Goal: Information Seeking & Learning: Learn about a topic

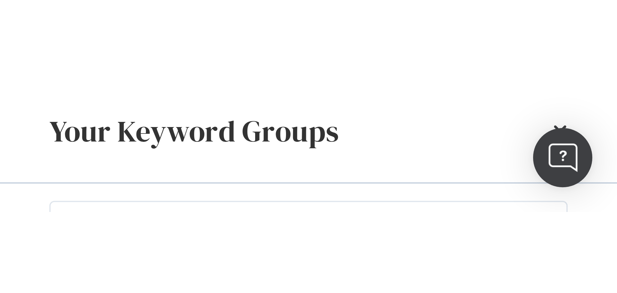
scroll to position [8, 0]
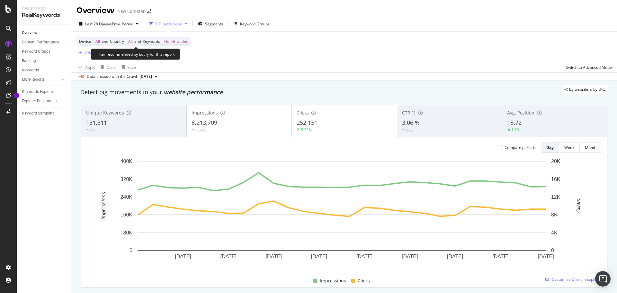
click at [131, 41] on span "All" at bounding box center [130, 41] width 5 height 9
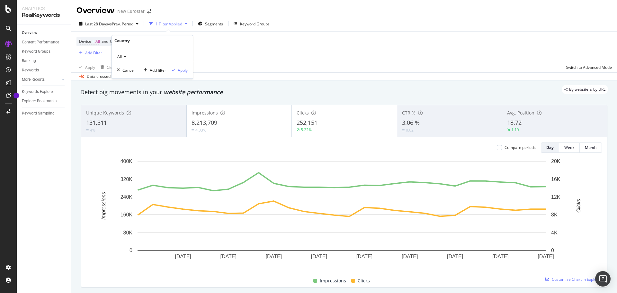
click at [124, 53] on div "All" at bounding box center [152, 56] width 71 height 10
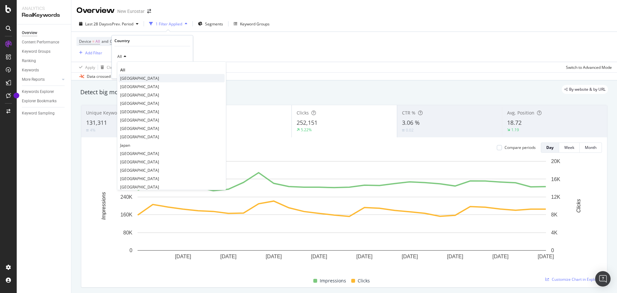
click at [141, 75] on div "[GEOGRAPHIC_DATA]" at bounding box center [172, 78] width 106 height 8
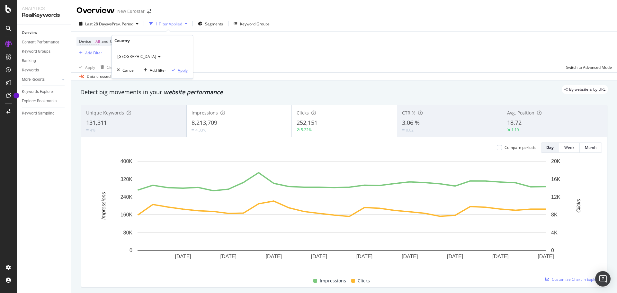
click at [182, 71] on div "Apply" at bounding box center [183, 70] width 10 height 5
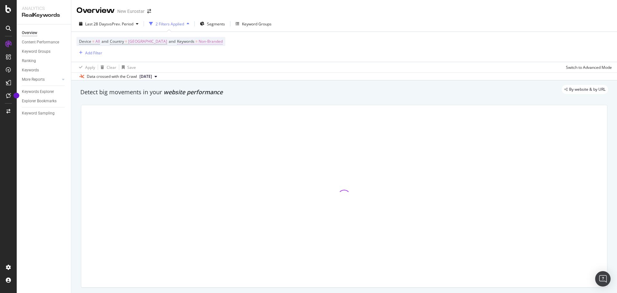
click at [199, 39] on span "Non-Branded" at bounding box center [211, 41] width 24 height 9
click at [193, 55] on span "Non-Branded" at bounding box center [190, 56] width 27 height 5
click at [212, 108] on span "All" at bounding box center [215, 107] width 66 height 6
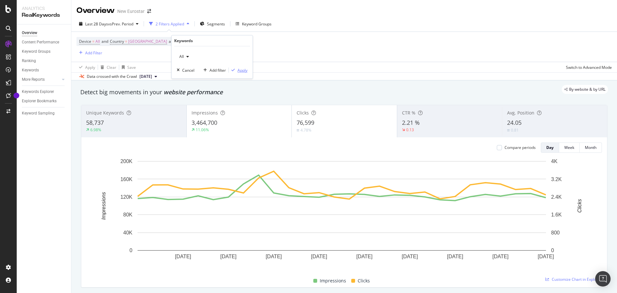
click at [242, 68] on div "Apply" at bounding box center [243, 70] width 10 height 5
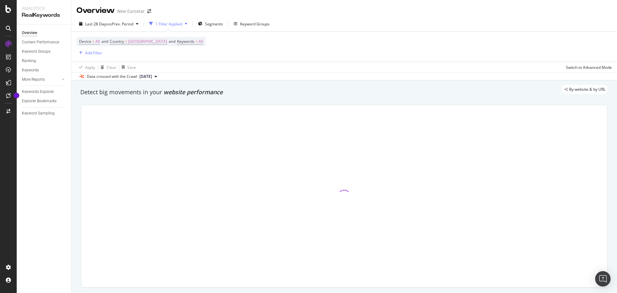
click at [253, 30] on div "Last 28 Days vs Prev. Period 1 Filter Applied Segments Keyword Groups" at bounding box center [344, 25] width 546 height 13
click at [256, 24] on div "Keyword Groups" at bounding box center [255, 23] width 30 height 5
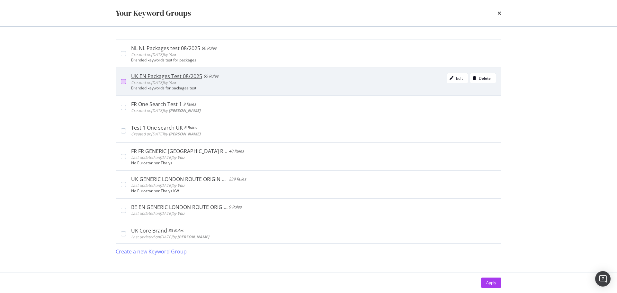
click at [122, 82] on div "modal" at bounding box center [123, 81] width 5 height 5
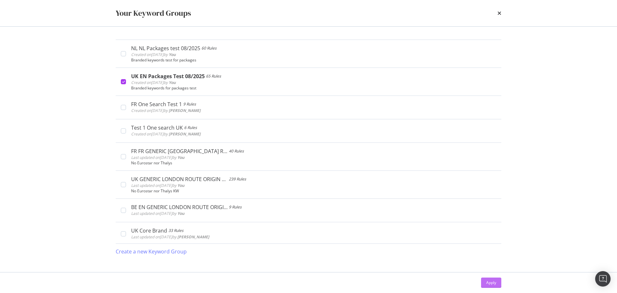
click at [501, 285] on button "Apply" at bounding box center [491, 283] width 20 height 10
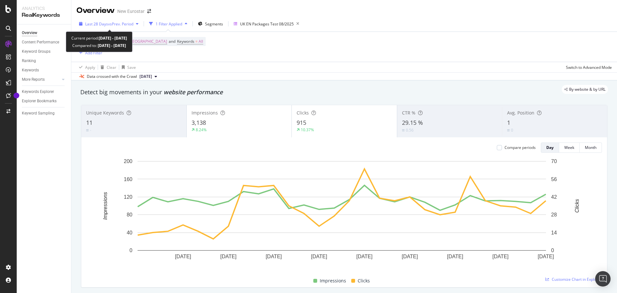
click at [123, 25] on span "vs Prev. Period" at bounding box center [120, 23] width 25 height 5
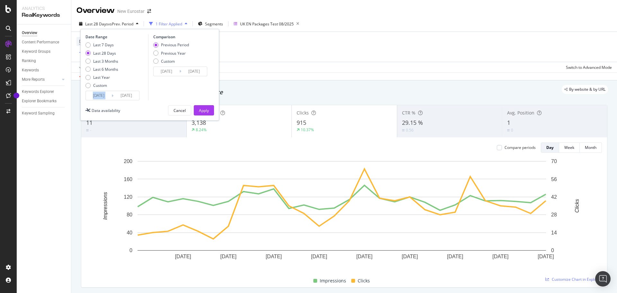
click at [101, 100] on div "2025/07/26 Navigate forward to interact with the calendar and select a date. Pr…" at bounding box center [113, 96] width 54 height 10
click at [101, 95] on input "2025/07/26" at bounding box center [99, 95] width 26 height 9
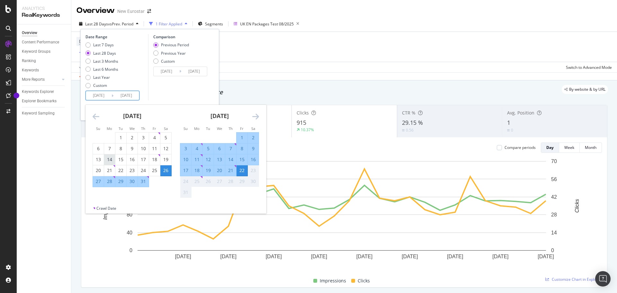
click at [110, 162] on div "14" at bounding box center [109, 159] width 11 height 6
type input "2025/07/14"
type input "2025/06/04"
type input "2025/07/13"
click at [110, 162] on div "14" at bounding box center [109, 159] width 11 height 6
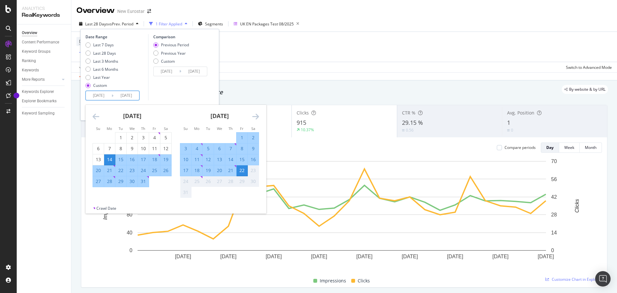
type input "2025/07/14"
type input "2025/07/13"
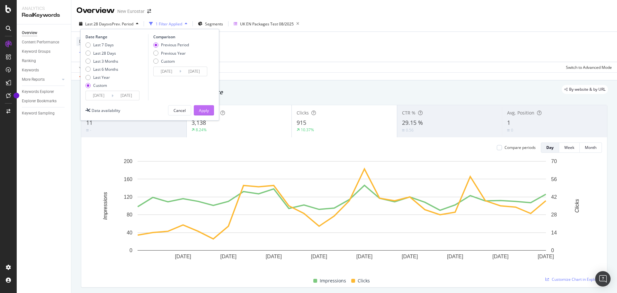
click at [205, 108] on div "Apply" at bounding box center [204, 110] width 10 height 5
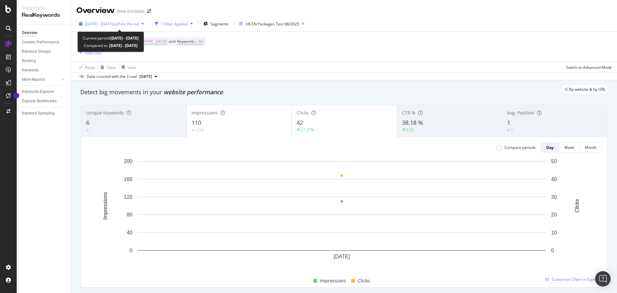
click at [113, 23] on span "2025 Jul. 14th - Jul. 14th" at bounding box center [99, 23] width 28 height 5
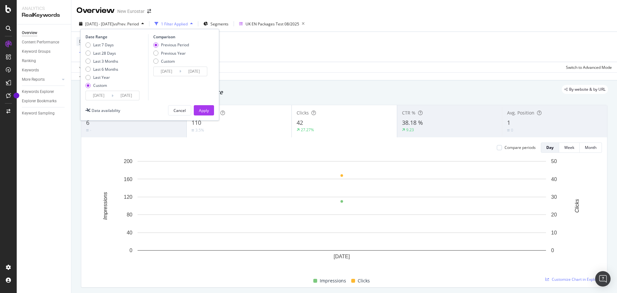
click at [101, 97] on input "2025/07/14" at bounding box center [99, 95] width 26 height 9
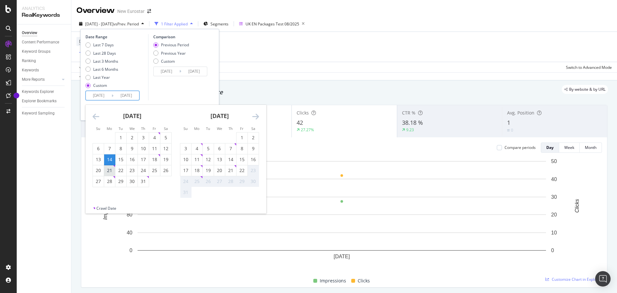
click at [109, 172] on div "21" at bounding box center [109, 170] width 11 height 6
type input "2025/07/21"
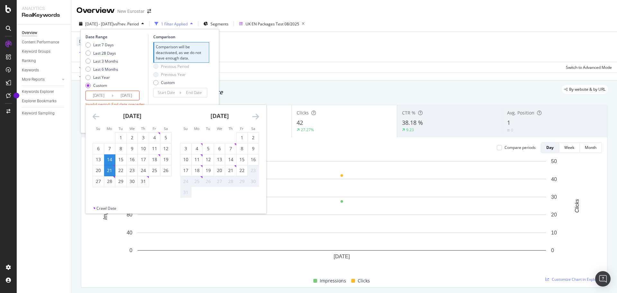
click at [112, 169] on div "21" at bounding box center [109, 170] width 11 height 6
type input "2025/07/21"
type input "2025/07/20"
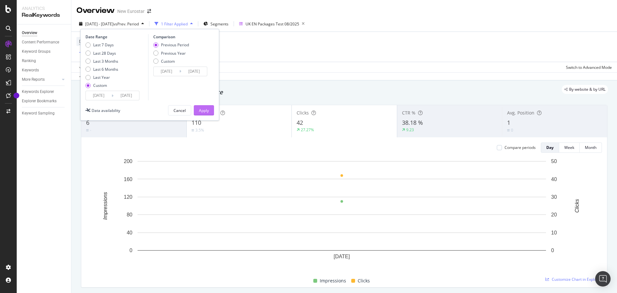
click at [199, 108] on div "Apply" at bounding box center [204, 110] width 10 height 5
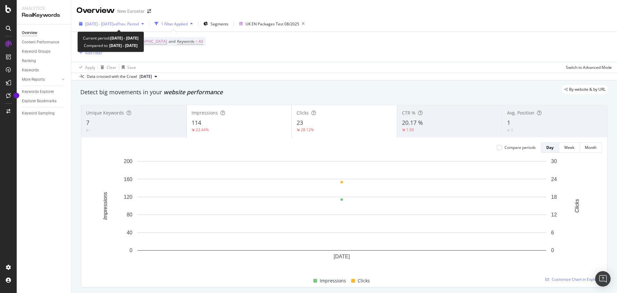
click at [129, 21] on span "vs Prev. Period" at bounding box center [126, 23] width 25 height 5
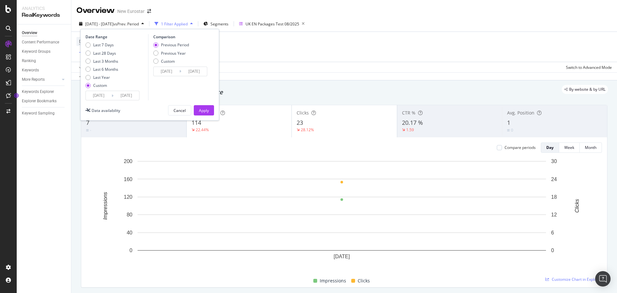
click at [99, 97] on input "2025/07/21" at bounding box center [99, 95] width 26 height 9
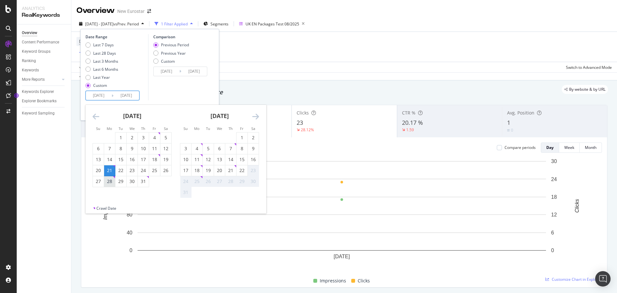
click at [112, 178] on div "28" at bounding box center [109, 181] width 11 height 6
type input "2025/07/28"
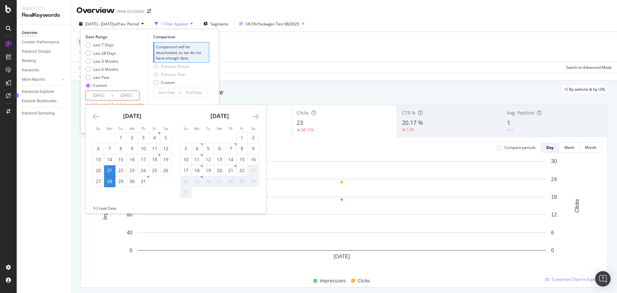
click at [111, 179] on div "28" at bounding box center [109, 181] width 11 height 6
type input "2025/07/28"
type input "2025/07/27"
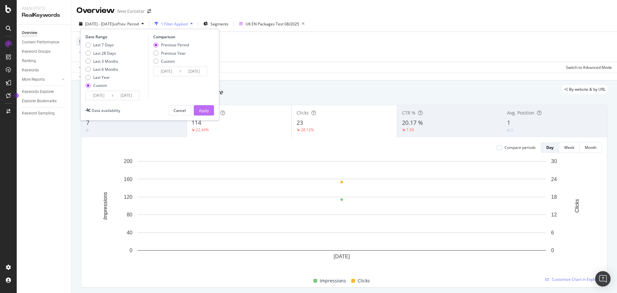
click at [206, 112] on div "Apply" at bounding box center [204, 110] width 10 height 5
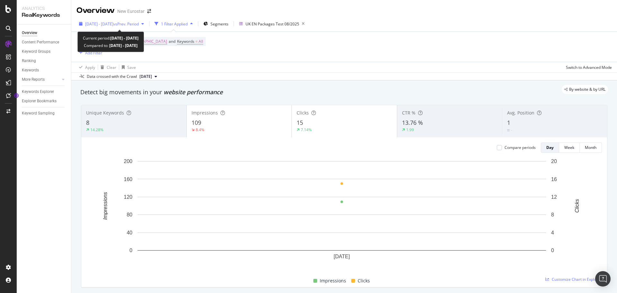
click at [132, 25] on span "vs Prev. Period" at bounding box center [126, 23] width 25 height 5
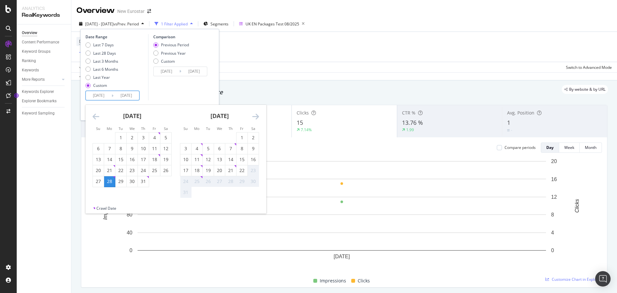
click at [98, 95] on input "2025/07/28" at bounding box center [99, 95] width 26 height 9
click at [195, 149] on div "4" at bounding box center [197, 148] width 11 height 6
type input "2025/08/04"
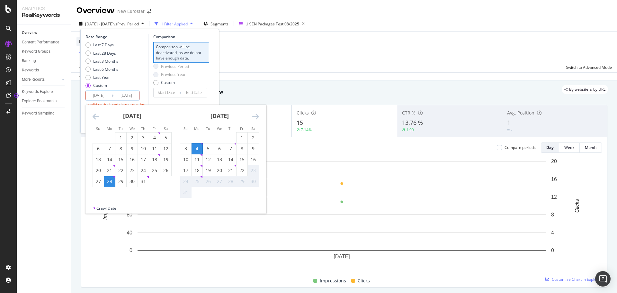
click at [196, 149] on div "4" at bounding box center [197, 148] width 11 height 6
type input "2025/08/04"
type input "2025/08/03"
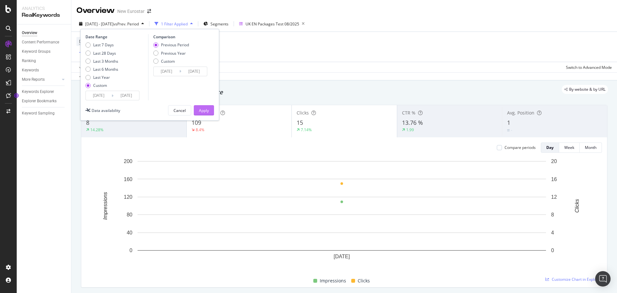
click at [205, 107] on div "Apply" at bounding box center [204, 110] width 10 height 10
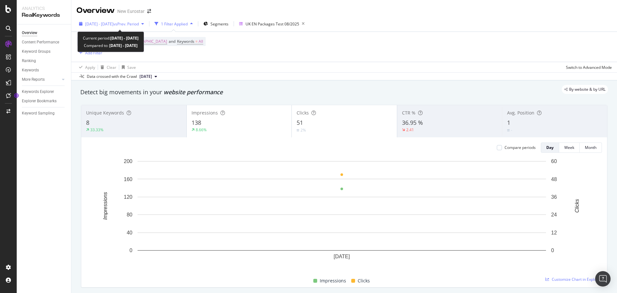
click at [137, 25] on span "vs Prev. Period" at bounding box center [126, 23] width 25 height 5
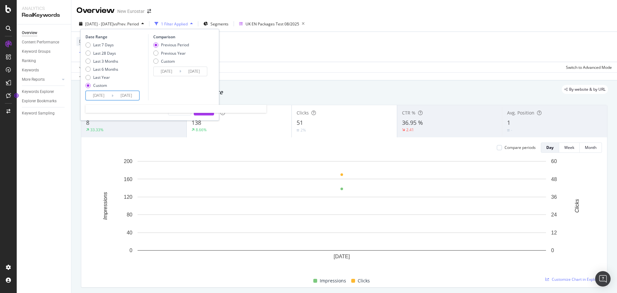
click at [110, 94] on input "2025/08/04" at bounding box center [99, 95] width 26 height 9
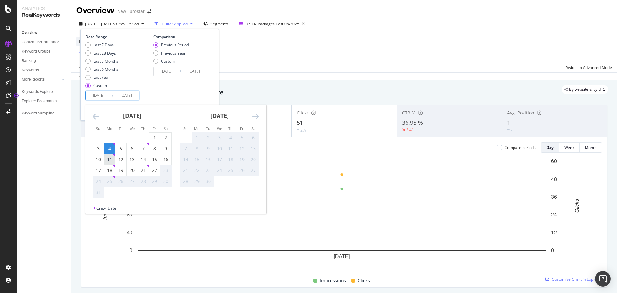
click at [115, 157] on div "11" at bounding box center [109, 159] width 11 height 6
type input "2025/08/11"
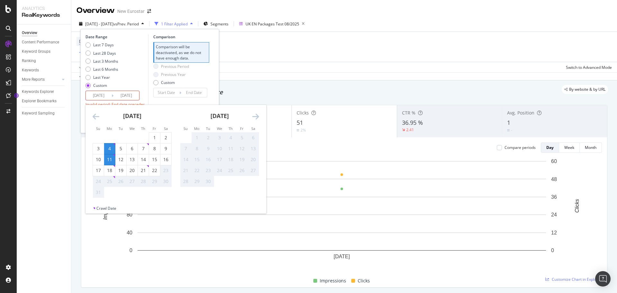
click at [114, 158] on div "11" at bounding box center [109, 159] width 11 height 6
type input "2025/08/11"
type input "2025/08/10"
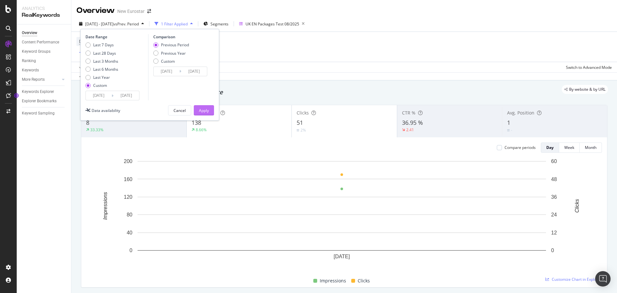
click at [205, 113] on div "Apply" at bounding box center [204, 110] width 10 height 5
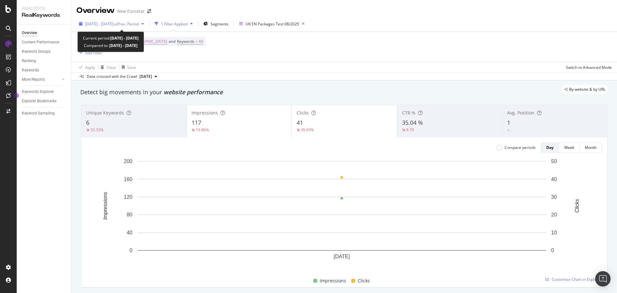
click at [98, 21] on span "2025 Aug. 11th - Aug. 11th" at bounding box center [99, 23] width 28 height 5
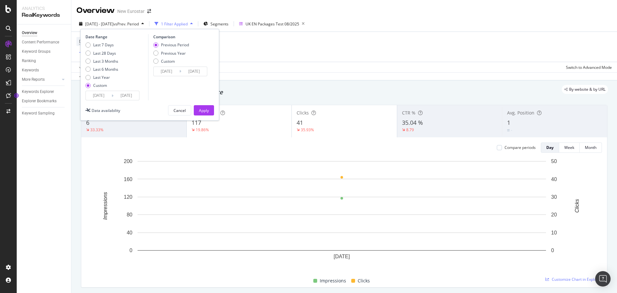
click at [93, 92] on input "2025/08/11" at bounding box center [99, 95] width 26 height 9
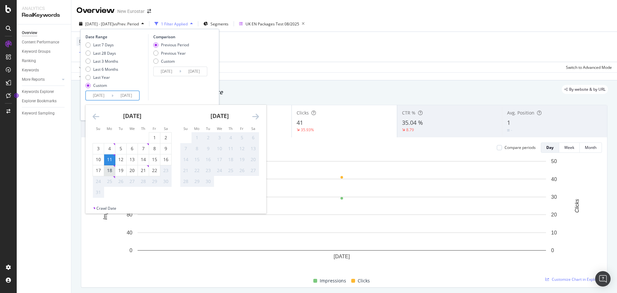
click at [113, 169] on div "18" at bounding box center [109, 170] width 11 height 6
type input "2025/08/18"
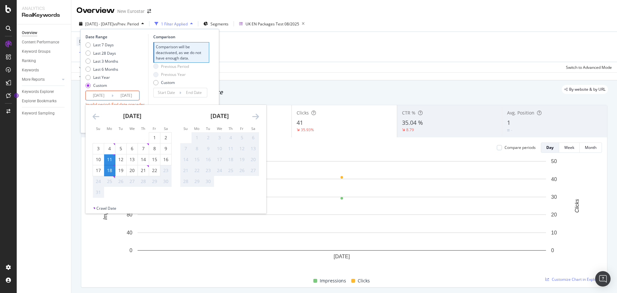
click at [113, 169] on div "18" at bounding box center [109, 170] width 11 height 6
type input "2025/08/18"
type input "2025/08/17"
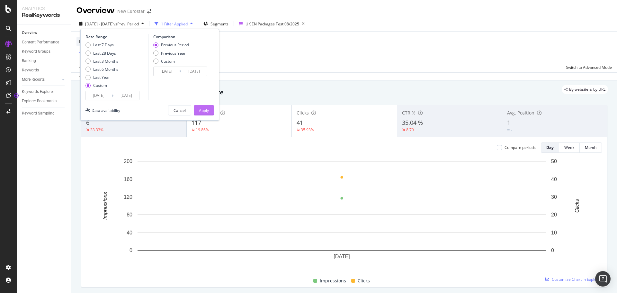
click at [203, 112] on div "Apply" at bounding box center [204, 110] width 10 height 5
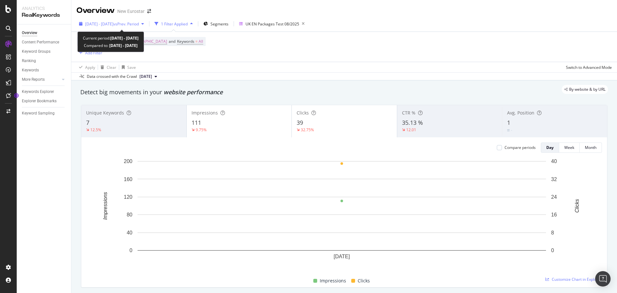
click at [104, 24] on span "2025 Aug. 18th - Aug. 18th" at bounding box center [99, 23] width 28 height 5
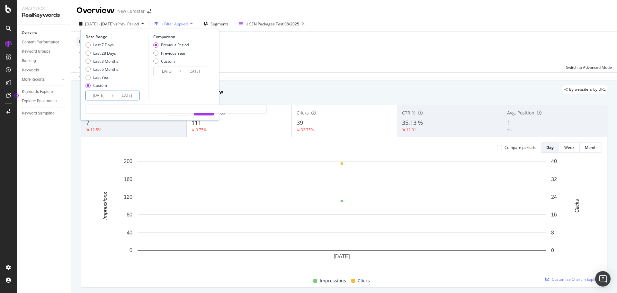
click at [104, 96] on input "2025/08/18" at bounding box center [99, 95] width 26 height 9
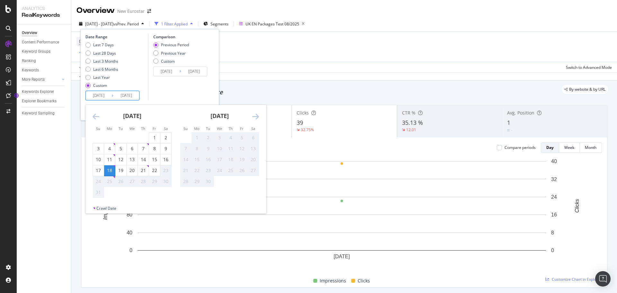
click at [97, 116] on icon "Move backward to switch to the previous month." at bounding box center [96, 117] width 7 height 8
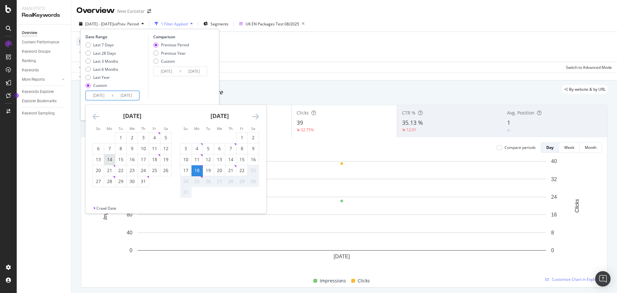
click at [108, 161] on div "14" at bounding box center [109, 159] width 11 height 6
type input "2025/07/14"
type input "2025/06/08"
type input "2025/07/13"
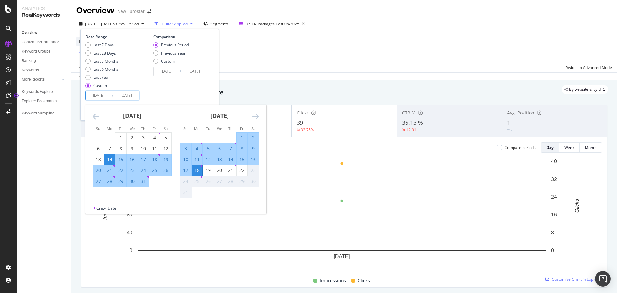
click at [98, 169] on div "20" at bounding box center [98, 170] width 11 height 6
type input "2025/07/20"
type input "2025/07/07"
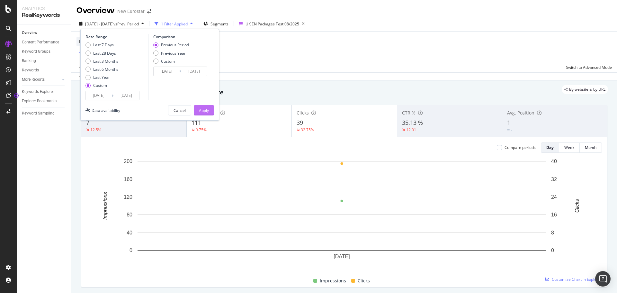
click at [201, 109] on div "Apply" at bounding box center [204, 110] width 10 height 5
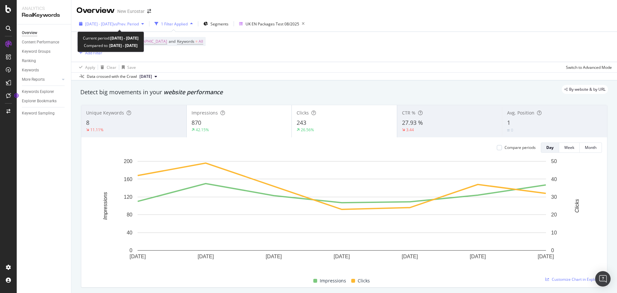
click at [131, 22] on span "vs Prev. Period" at bounding box center [126, 23] width 25 height 5
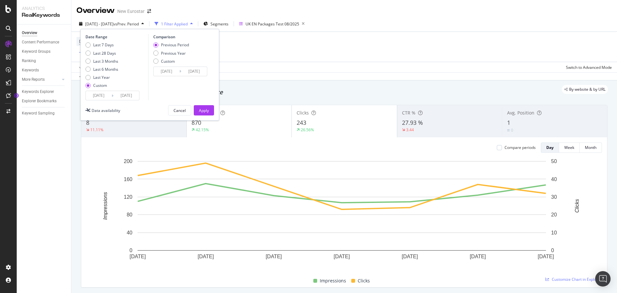
click at [106, 96] on input "2025/07/14" at bounding box center [99, 95] width 26 height 9
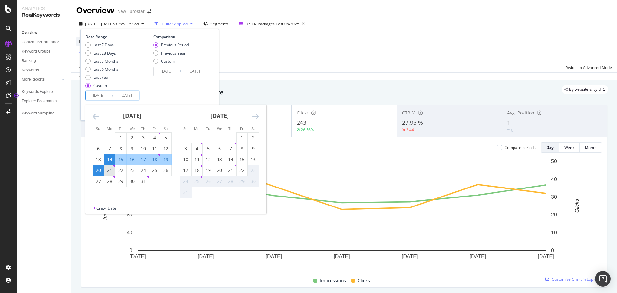
click at [110, 169] on div "21" at bounding box center [109, 170] width 11 height 6
type input "2025/07/21"
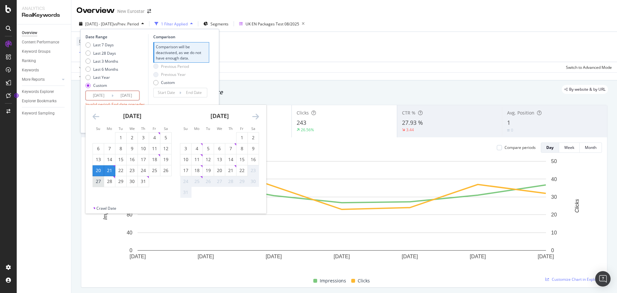
click at [98, 180] on div "27" at bounding box center [98, 181] width 11 height 6
type input "2025/07/27"
type input "2025/07/14"
type input "2025/07/20"
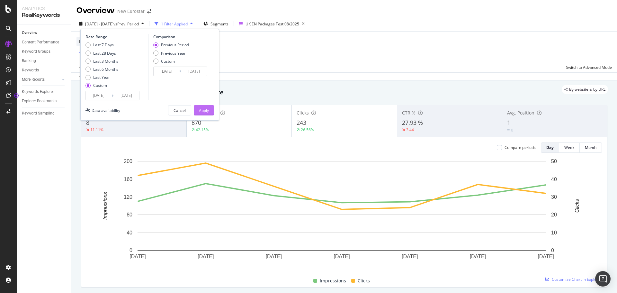
click at [199, 112] on div "Apply" at bounding box center [204, 110] width 10 height 5
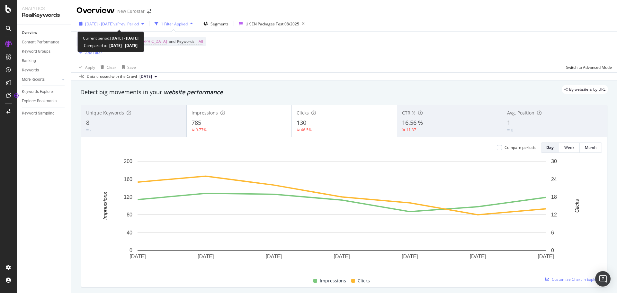
click at [94, 24] on span "2025 Jul. 21st - Jul. 27th" at bounding box center [99, 23] width 28 height 5
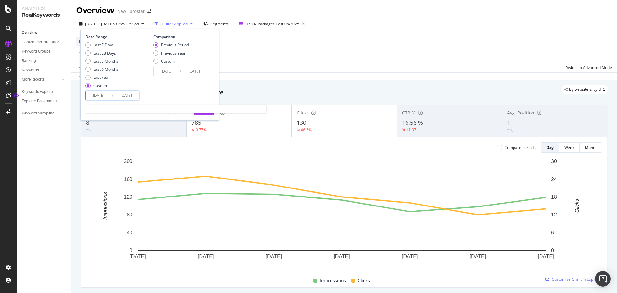
click at [98, 94] on input "2025/07/21" at bounding box center [99, 95] width 26 height 9
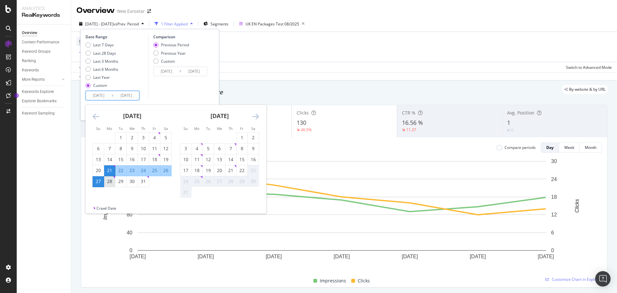
click at [112, 182] on div "28" at bounding box center [109, 181] width 11 height 6
type input "2025/07/28"
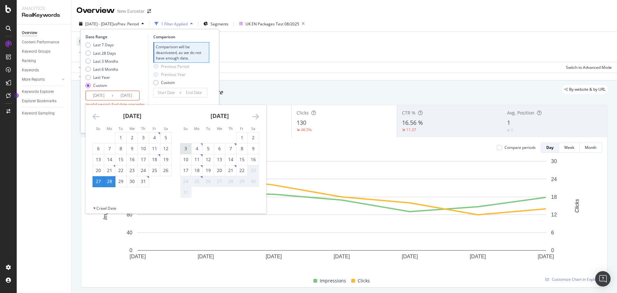
click at [187, 147] on div "3" at bounding box center [185, 148] width 11 height 6
type input "2025/08/03"
type input "2025/07/21"
type input "2025/07/27"
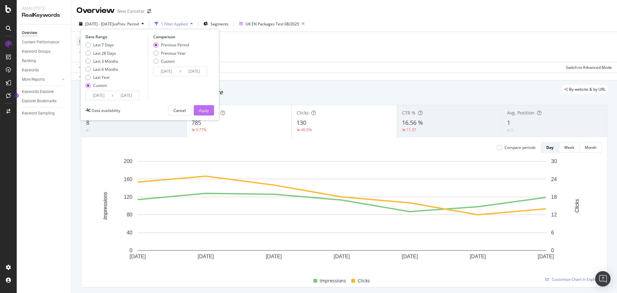
click at [204, 109] on div "Apply" at bounding box center [204, 110] width 10 height 5
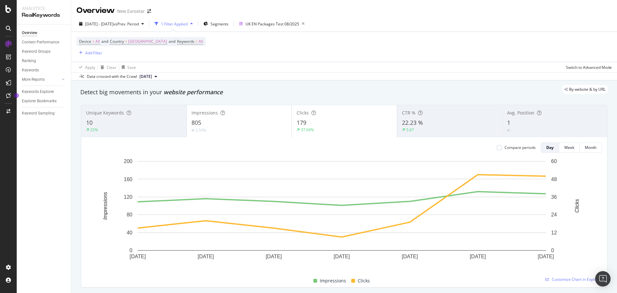
click at [115, 29] on div "2025 Jul. 28th - Aug. 3rd vs Prev. Period 1 Filter Applied Segments UK EN Packa…" at bounding box center [344, 25] width 546 height 13
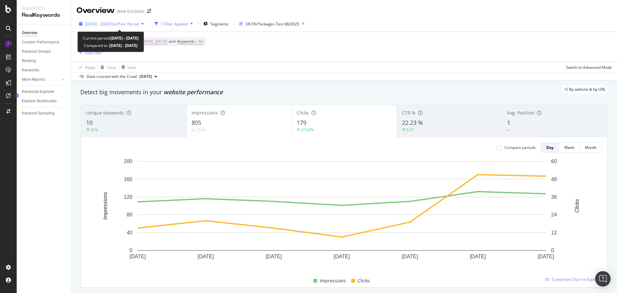
click at [101, 22] on span "2025 Jul. 28th - Aug. 3rd" at bounding box center [99, 23] width 28 height 5
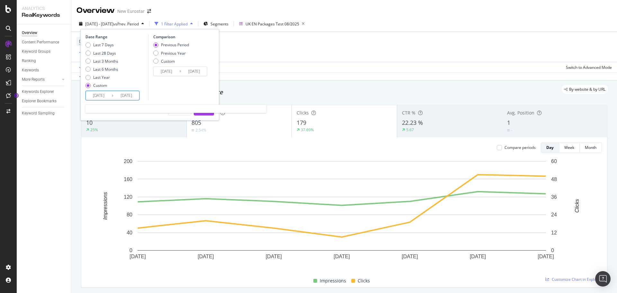
click at [108, 93] on input "2025/07/28" at bounding box center [99, 95] width 26 height 9
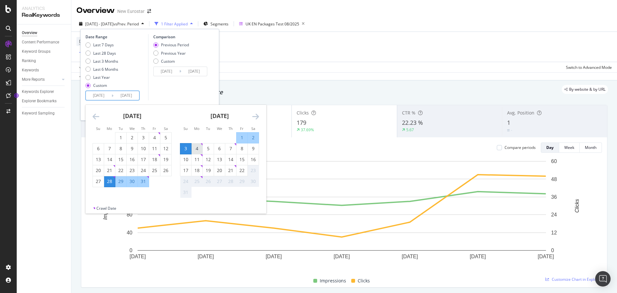
click at [201, 145] on div "Choose Monday, August 4, 2025 as your check-in date. It’s available." at bounding box center [202, 144] width 2 height 2
type input "2025/08/04"
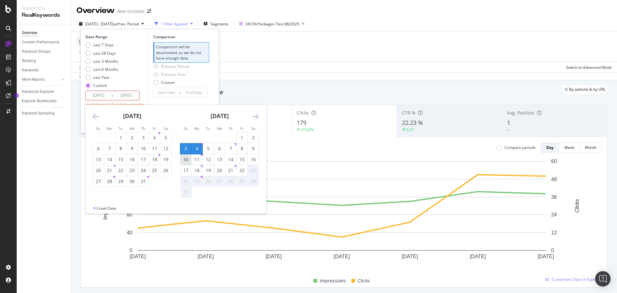
click at [184, 159] on div "10" at bounding box center [185, 159] width 11 height 6
type input "2025/08/10"
type input "2025/07/28"
type input "2025/08/03"
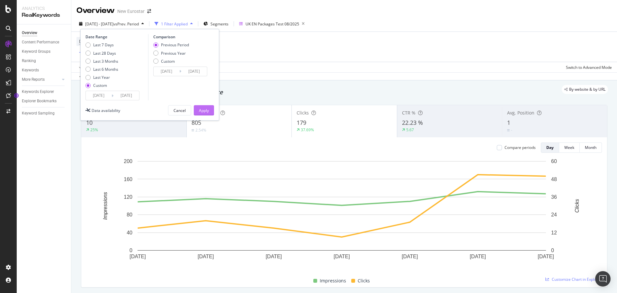
click at [202, 110] on div "Apply" at bounding box center [204, 110] width 10 height 5
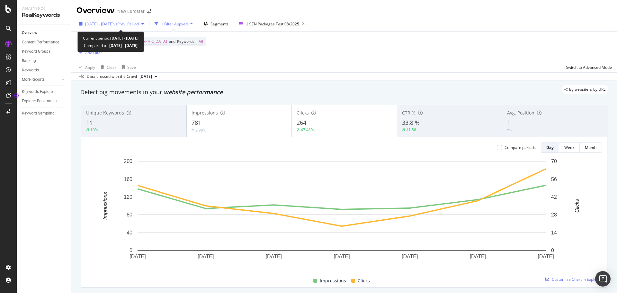
click at [102, 27] on div "2025 Aug. 4th - Aug. 10th vs Prev. Period" at bounding box center [112, 24] width 70 height 10
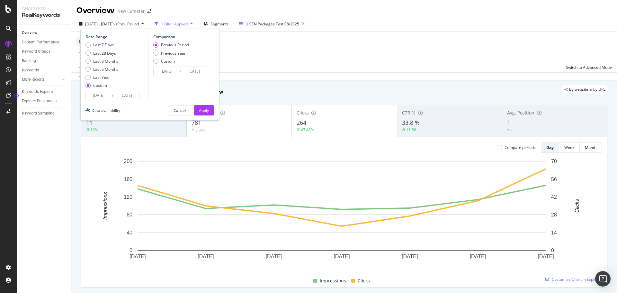
click at [106, 91] on div "2025/08/04 Navigate forward to interact with the calendar and select a date. Pr…" at bounding box center [113, 96] width 54 height 10
click at [105, 97] on input "2025/08/04" at bounding box center [99, 95] width 26 height 9
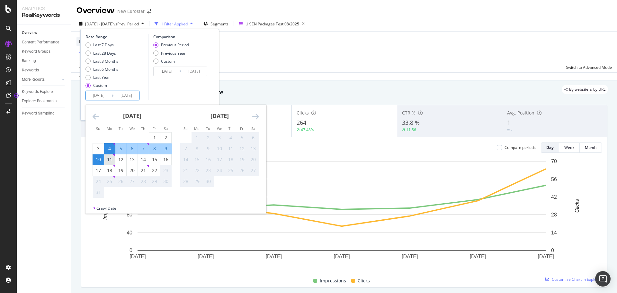
click at [110, 161] on div "11" at bounding box center [109, 159] width 11 height 6
type input "2025/08/11"
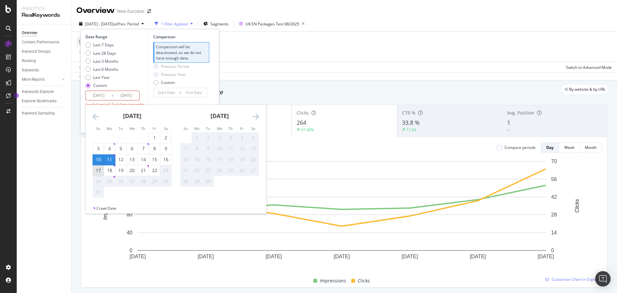
click at [99, 172] on div "17" at bounding box center [98, 170] width 11 height 6
type input "2025/08/17"
type input "2025/08/04"
type input "2025/08/10"
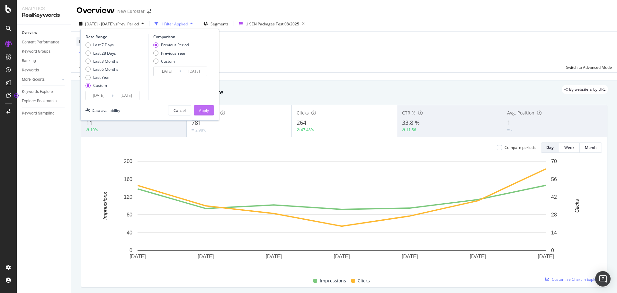
click at [211, 109] on button "Apply" at bounding box center [204, 110] width 20 height 10
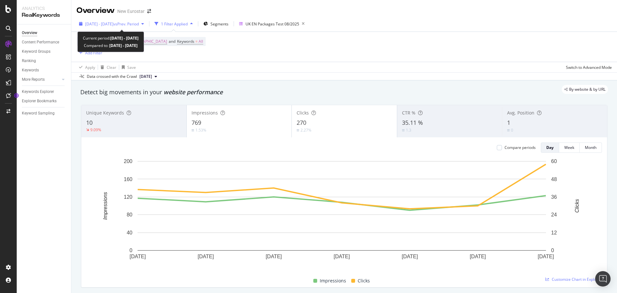
click at [101, 20] on div "2025 Aug. 11th - Aug. 17th vs Prev. Period" at bounding box center [112, 24] width 70 height 10
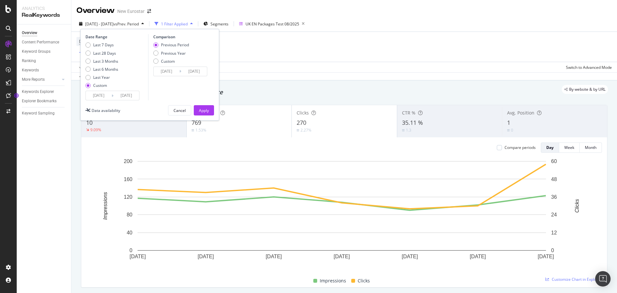
click at [100, 97] on input "2025/08/11" at bounding box center [99, 95] width 26 height 9
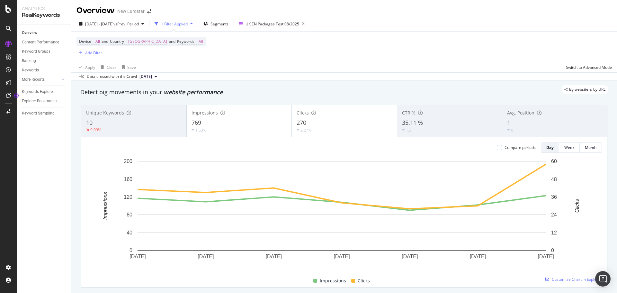
click at [285, 85] on div "By website & by URL" at bounding box center [341, 89] width 534 height 9
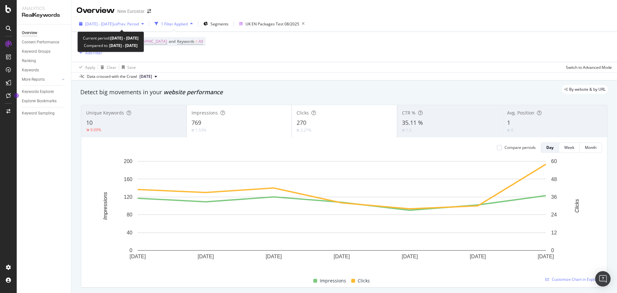
click at [111, 21] on div "2025 Aug. 11th - Aug. 17th vs Prev. Period" at bounding box center [112, 24] width 70 height 10
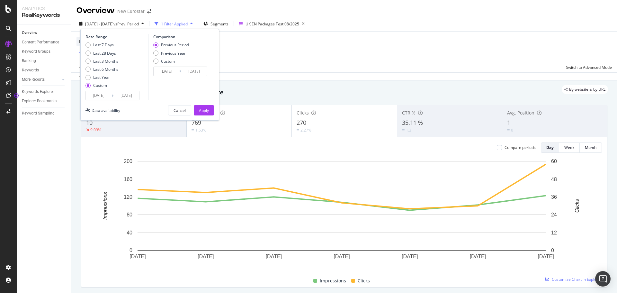
click at [105, 94] on input "2025/08/11" at bounding box center [99, 95] width 26 height 9
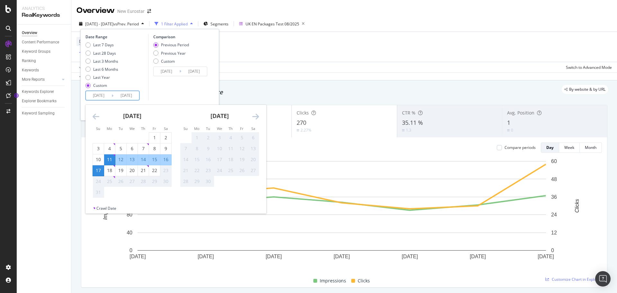
click at [89, 117] on div "August 2025 1 2 3 4 5 6 7 8 9 10 11 12 13 14 15 16 17 18 19 20 21 22 23 24 25 2…" at bounding box center [131, 151] width 87 height 93
click at [95, 114] on icon "Move backward to switch to the previous month." at bounding box center [96, 117] width 7 height 8
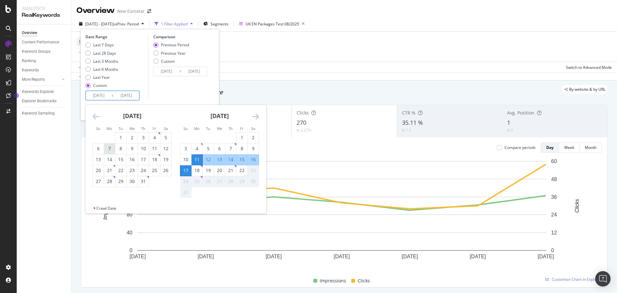
click at [111, 146] on div "7" at bounding box center [109, 148] width 11 height 6
type input "2025/07/07"
type input "2025/05/26"
type input "2025/07/06"
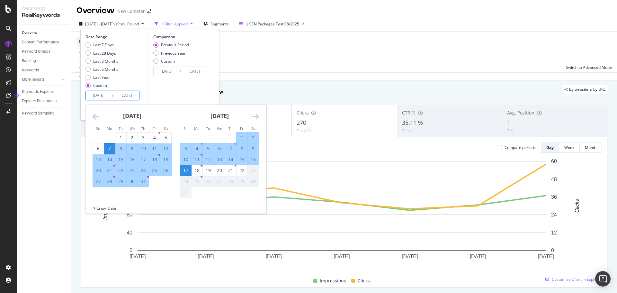
click at [100, 159] on div "13" at bounding box center [98, 159] width 11 height 6
type input "2025/07/13"
type input "2025/06/30"
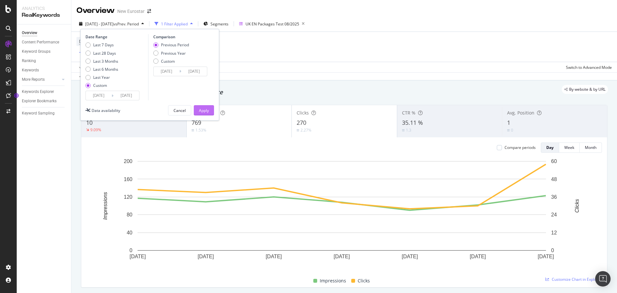
click at [200, 112] on div "Apply" at bounding box center [204, 110] width 10 height 5
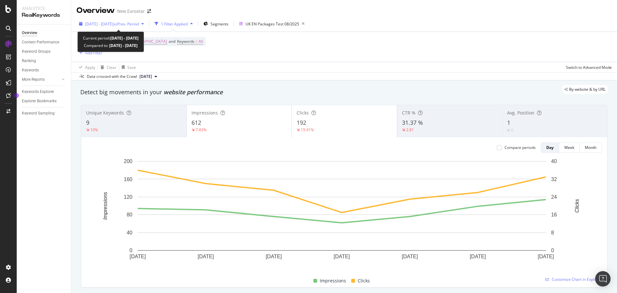
click at [114, 26] on span "2025 Jul. 7th - Jul. 13th" at bounding box center [99, 23] width 28 height 5
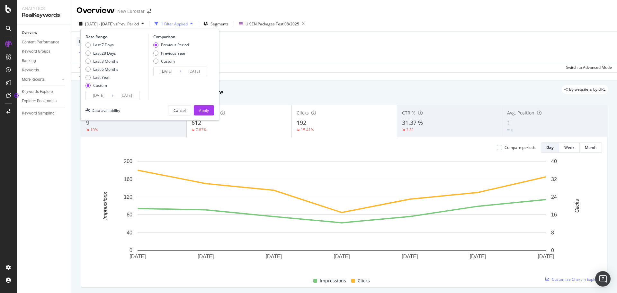
click at [121, 93] on input "2025/07/13" at bounding box center [127, 95] width 26 height 9
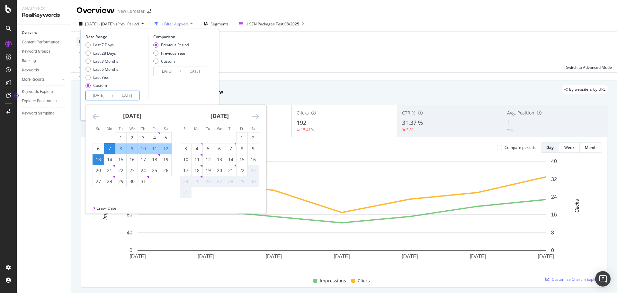
click at [97, 118] on icon "Move backward to switch to the previous month." at bounding box center [96, 117] width 7 height 8
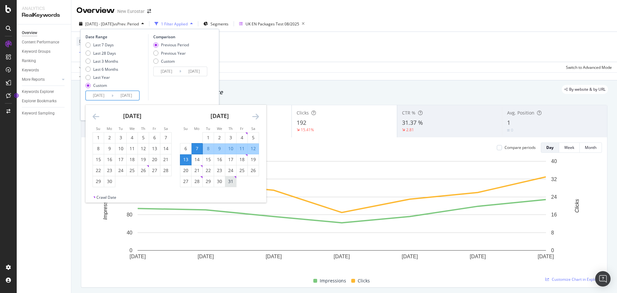
click at [232, 181] on div "31" at bounding box center [230, 181] width 11 height 6
type input "2025/07/31"
type input "2025/06/12"
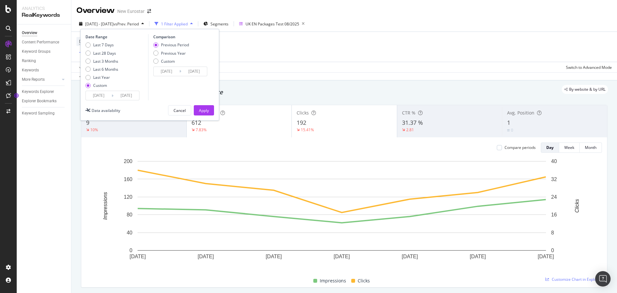
click at [108, 98] on input "2025/07/07" at bounding box center [99, 95] width 26 height 9
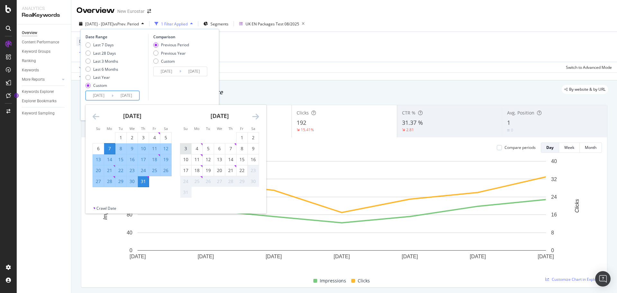
click at [187, 149] on div "3" at bounding box center [185, 148] width 11 height 6
type input "2025/08/03"
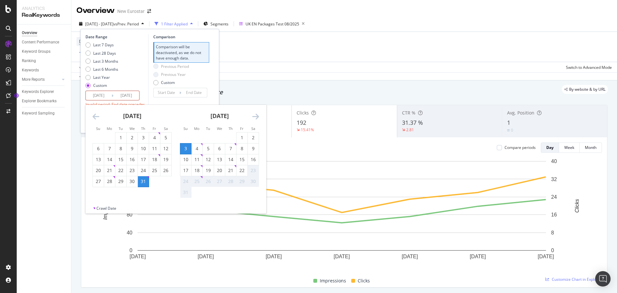
click at [143, 179] on div "31" at bounding box center [143, 181] width 11 height 6
type input "2025/07/31"
type input "2025/07/30"
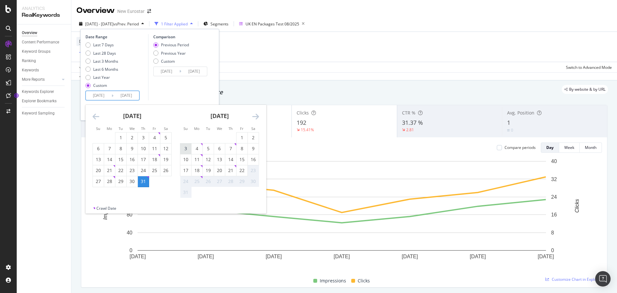
click at [187, 146] on div "3" at bounding box center [185, 148] width 11 height 6
type input "2025/08/03"
type input "2025/07/27"
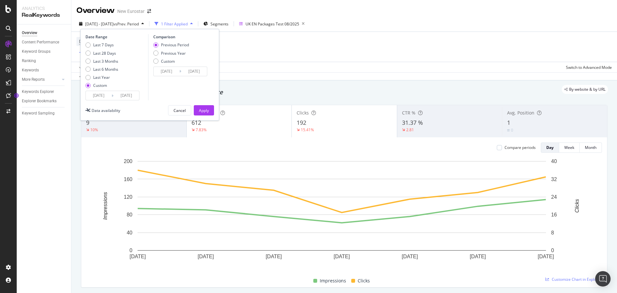
click at [107, 95] on input "2025/07/31" at bounding box center [99, 95] width 26 height 9
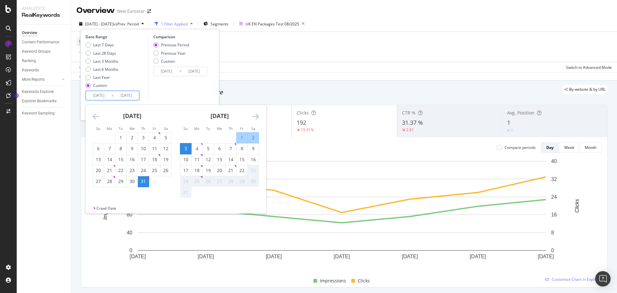
click at [97, 120] on icon "Move backward to switch to the previous month." at bounding box center [96, 117] width 7 height 8
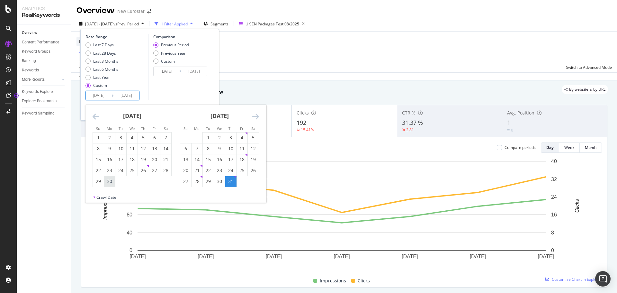
click at [110, 181] on div "30" at bounding box center [109, 181] width 11 height 6
type input "2025/06/30"
type input "2025/05/26"
type input "2025/06/29"
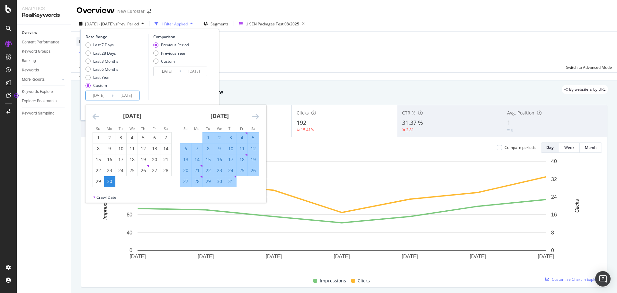
click at [185, 148] on div "6" at bounding box center [185, 148] width 11 height 6
type input "2025/07/06"
type input "2025/06/23"
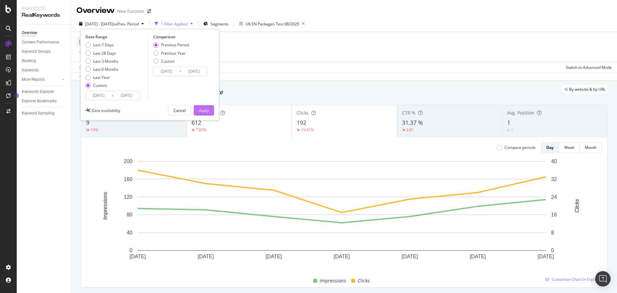
click at [211, 105] on button "Apply" at bounding box center [204, 110] width 20 height 10
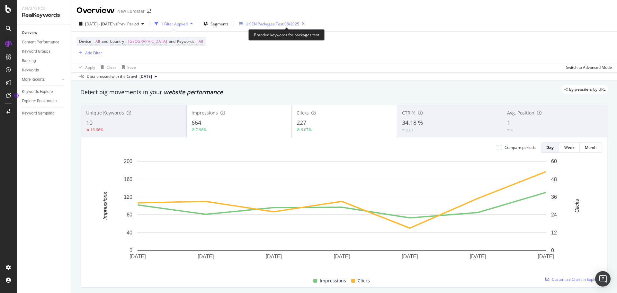
click at [273, 25] on div "UK EN Packages Test 08/2025" at bounding box center [273, 23] width 54 height 5
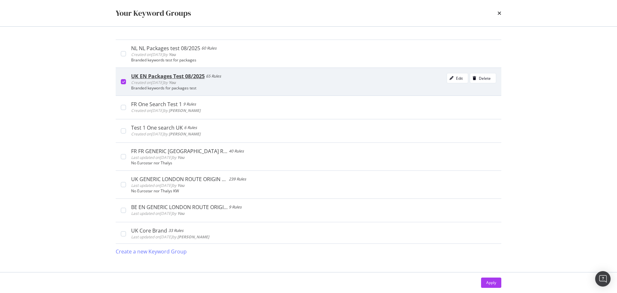
click at [124, 80] on icon "modal" at bounding box center [123, 81] width 3 height 3
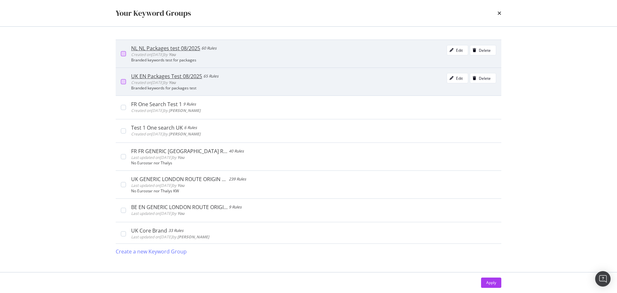
click at [125, 56] on div "modal" at bounding box center [123, 53] width 5 height 5
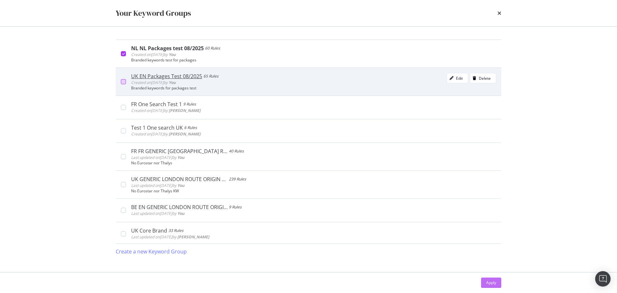
click at [490, 279] on div "Apply" at bounding box center [492, 283] width 10 height 10
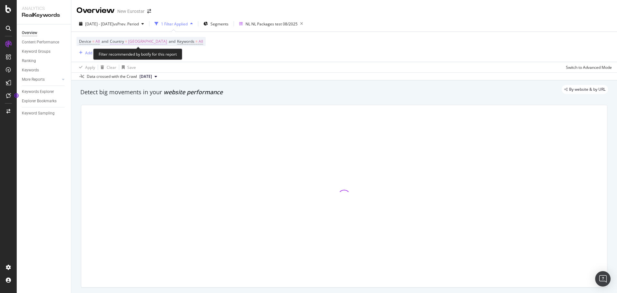
click at [151, 42] on span "[GEOGRAPHIC_DATA]" at bounding box center [147, 41] width 39 height 9
click at [156, 56] on icon at bounding box center [158, 57] width 5 height 4
drag, startPoint x: 128, startPoint y: 51, endPoint x: 130, endPoint y: 59, distance: 8.4
click at [128, 52] on div "Cancel Add filter Apply" at bounding box center [152, 62] width 81 height 32
click at [123, 71] on div "Cancel" at bounding box center [129, 70] width 12 height 5
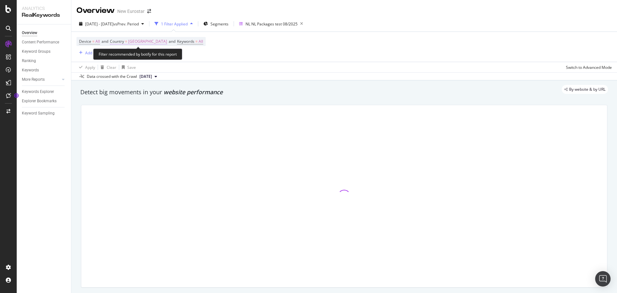
click at [144, 41] on span "[GEOGRAPHIC_DATA]" at bounding box center [147, 41] width 39 height 9
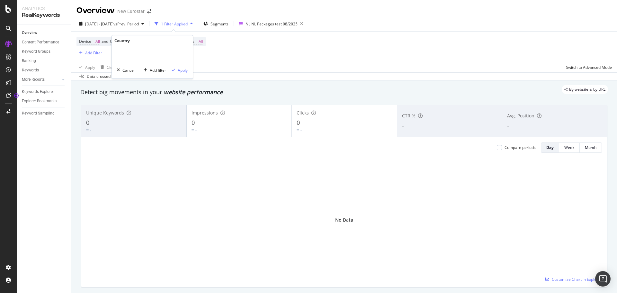
drag, startPoint x: 278, startPoint y: 40, endPoint x: 231, endPoint y: 41, distance: 47.3
click at [277, 40] on div "Device = All and Country = United Kingdom and Keywords = All Add Filter" at bounding box center [345, 47] width 536 height 30
click at [150, 41] on span "[GEOGRAPHIC_DATA]" at bounding box center [147, 41] width 39 height 9
click at [124, 67] on div "Cancel Add filter Apply" at bounding box center [152, 62] width 81 height 32
click at [124, 70] on div "Cancel" at bounding box center [129, 70] width 12 height 5
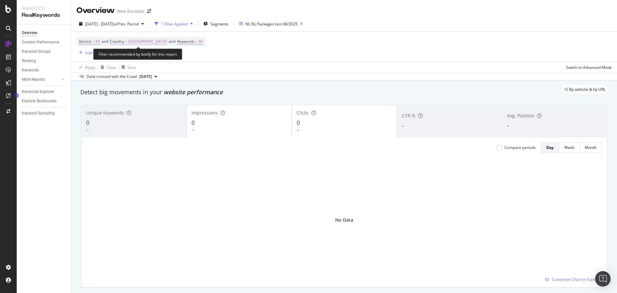
click at [153, 43] on span "[GEOGRAPHIC_DATA]" at bounding box center [147, 41] width 39 height 9
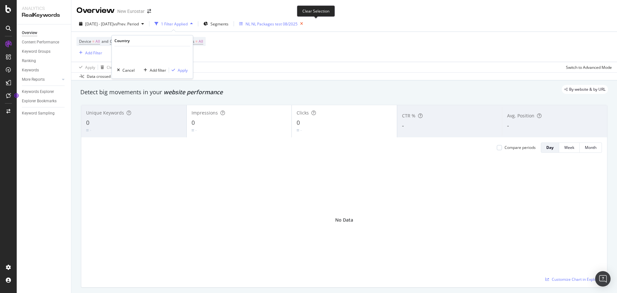
click at [306, 26] on icon "button" at bounding box center [302, 23] width 8 height 9
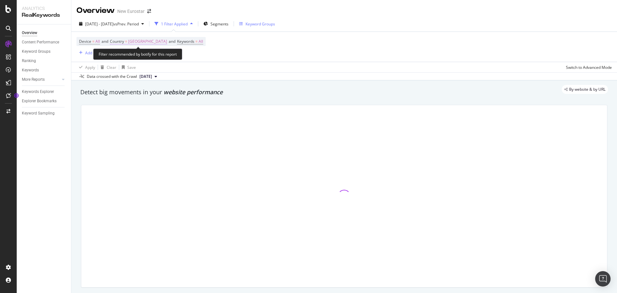
click at [150, 42] on span "[GEOGRAPHIC_DATA]" at bounding box center [147, 41] width 39 height 9
click at [128, 70] on div "Cancel" at bounding box center [129, 70] width 12 height 5
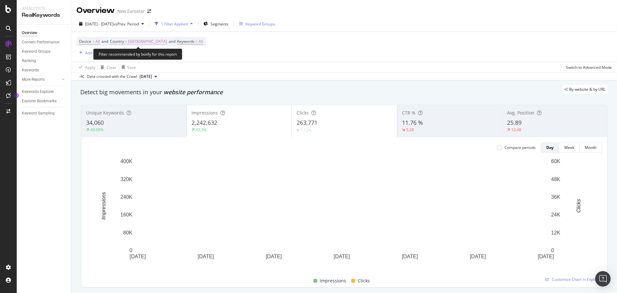
click at [147, 38] on span "[GEOGRAPHIC_DATA]" at bounding box center [147, 41] width 39 height 9
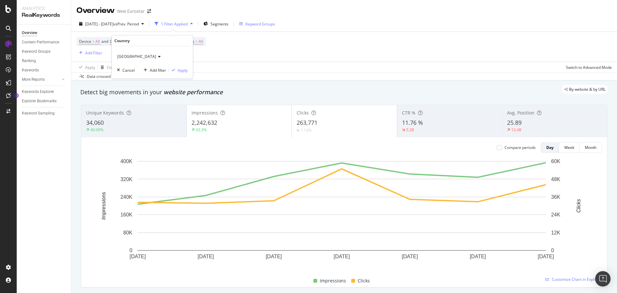
click at [141, 57] on span "[GEOGRAPHIC_DATA]" at bounding box center [136, 56] width 39 height 5
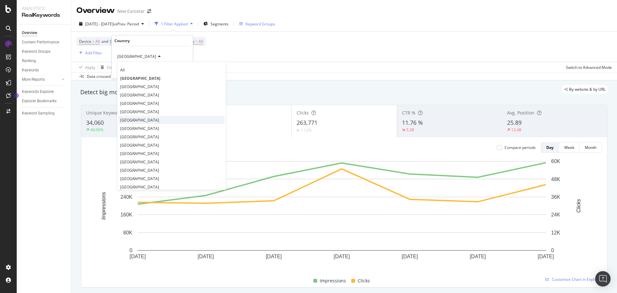
click at [161, 123] on div "[GEOGRAPHIC_DATA]" at bounding box center [172, 120] width 106 height 8
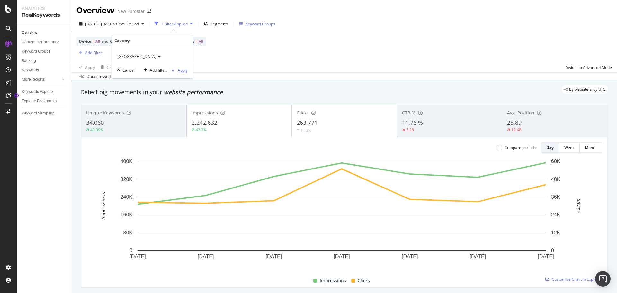
click at [183, 72] on div "Apply" at bounding box center [183, 70] width 10 height 5
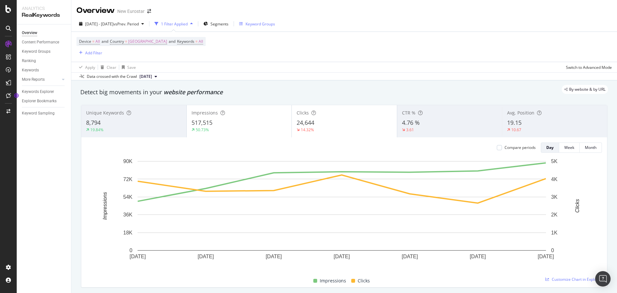
click at [263, 22] on div "Keyword Groups" at bounding box center [261, 23] width 30 height 5
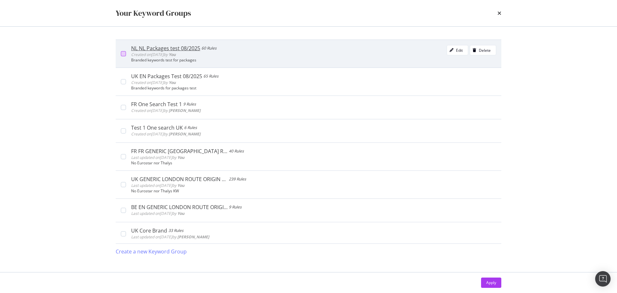
click at [121, 52] on div "modal" at bounding box center [123, 53] width 5 height 5
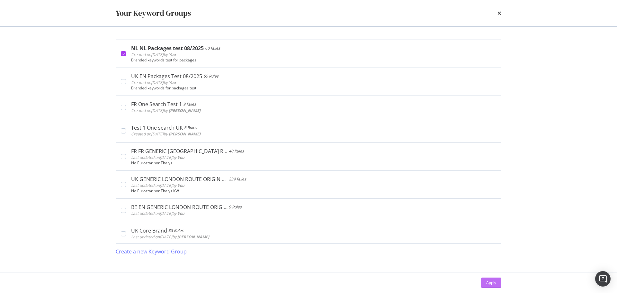
click at [489, 286] on div "Apply" at bounding box center [492, 283] width 10 height 10
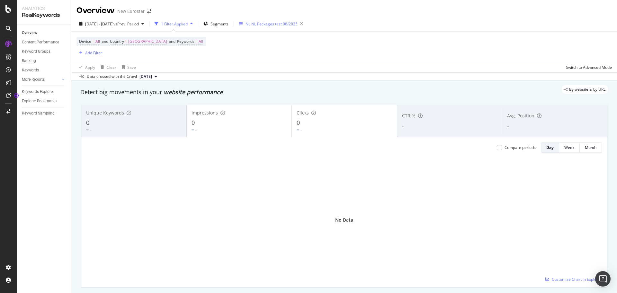
click at [268, 29] on button "NL NL Packages test 08/2025" at bounding box center [271, 24] width 69 height 10
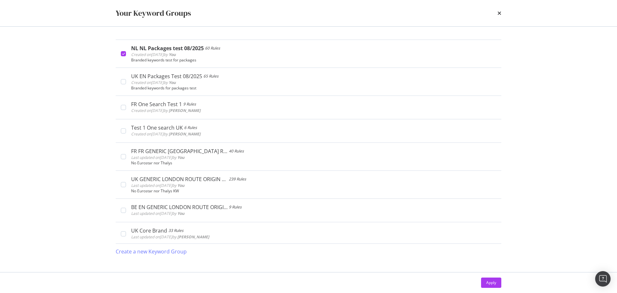
click at [497, 14] on div "Your Keyword Groups" at bounding box center [309, 13] width 386 height 11
click at [500, 14] on icon "times" at bounding box center [500, 13] width 4 height 5
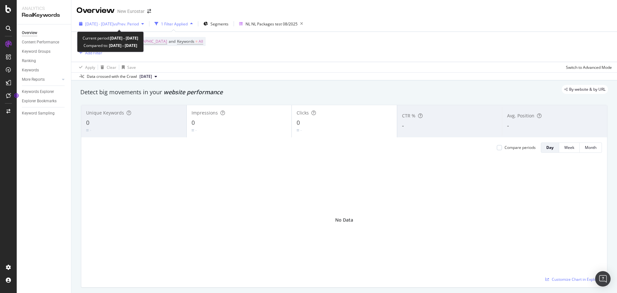
click at [110, 25] on span "2025 Jun. 30th - Jul. 6th" at bounding box center [99, 23] width 28 height 5
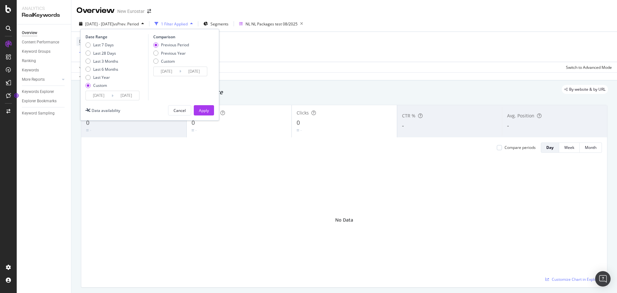
click at [103, 97] on input "2025/06/30" at bounding box center [99, 95] width 26 height 9
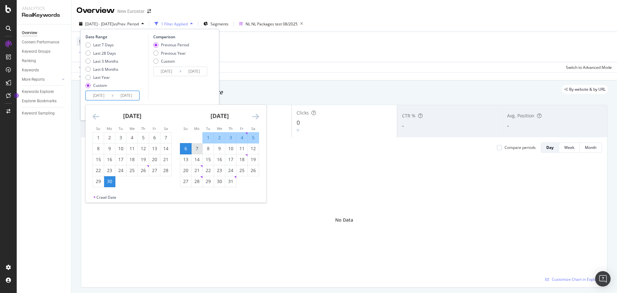
click at [195, 147] on div "7" at bounding box center [197, 148] width 11 height 6
type input "2025/07/07"
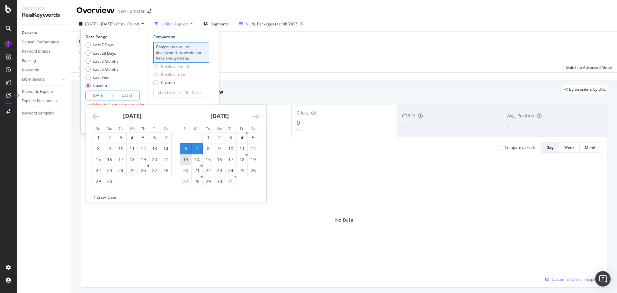
click at [187, 157] on div "13" at bounding box center [185, 159] width 11 height 6
type input "2025/07/13"
type input "2025/06/30"
type input "2025/07/06"
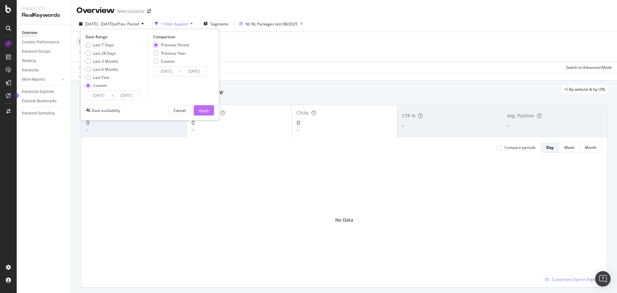
click at [206, 108] on div "Apply" at bounding box center [204, 110] width 10 height 5
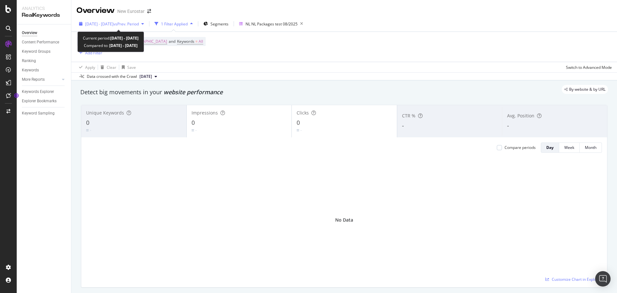
click at [137, 22] on span "vs Prev. Period" at bounding box center [126, 23] width 25 height 5
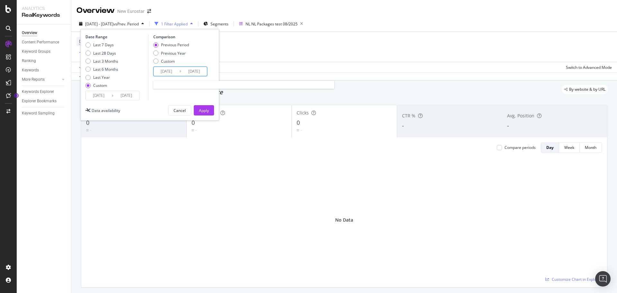
click at [166, 74] on input "2025/06/30" at bounding box center [167, 71] width 26 height 9
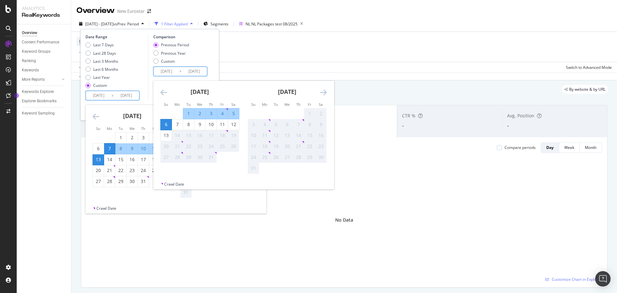
click at [94, 94] on input "2025/07/07" at bounding box center [99, 95] width 26 height 9
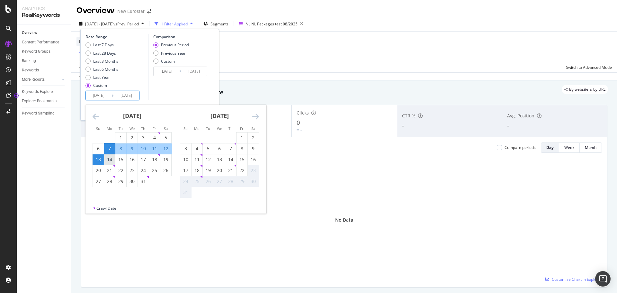
click at [112, 159] on div "14" at bounding box center [109, 159] width 11 height 6
type input "2025/07/14"
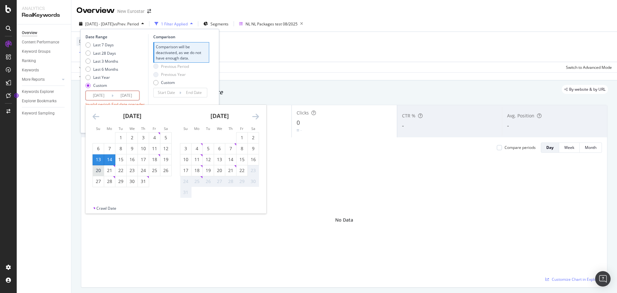
click at [98, 169] on div "20" at bounding box center [98, 170] width 11 height 6
type input "2025/07/20"
type input "2025/07/07"
type input "2025/07/13"
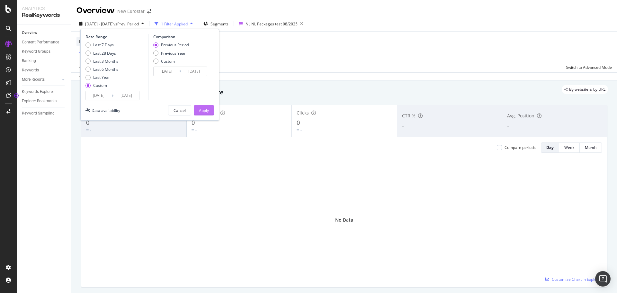
click at [201, 106] on div "Apply" at bounding box center [204, 110] width 10 height 10
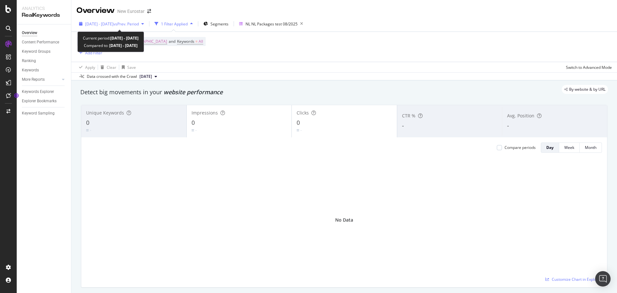
click at [112, 26] on span "2025 Jul. 14th - Jul. 20th" at bounding box center [99, 23] width 28 height 5
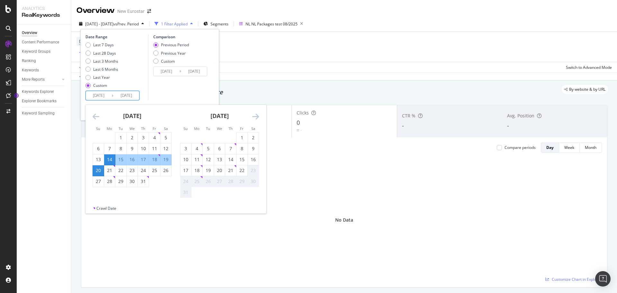
click at [105, 93] on input "2025/07/14" at bounding box center [99, 95] width 26 height 9
click at [113, 169] on div "21" at bounding box center [109, 170] width 11 height 6
type input "2025/07/21"
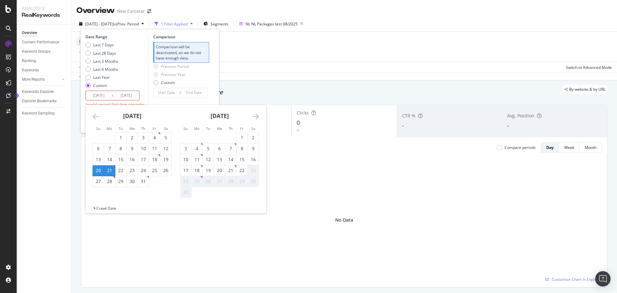
click at [100, 179] on div "27" at bounding box center [98, 181] width 11 height 6
type input "2025/07/27"
type input "2025/07/14"
type input "2025/07/20"
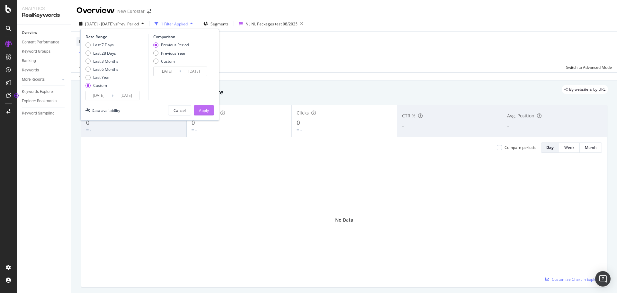
click at [203, 111] on div "Apply" at bounding box center [204, 110] width 10 height 5
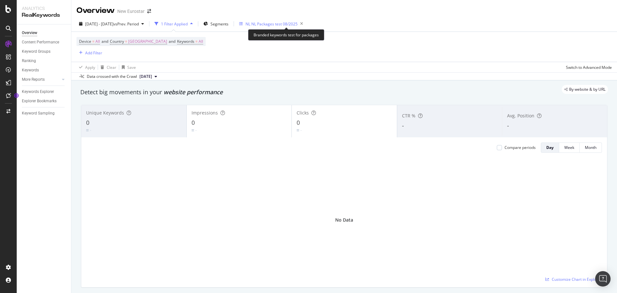
click at [270, 22] on div "NL NL Packages test 08/2025" at bounding box center [272, 23] width 52 height 5
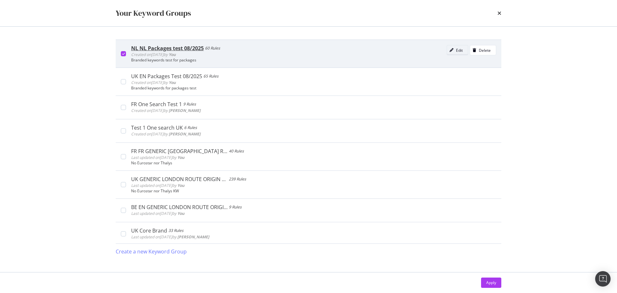
click at [447, 48] on div "Edit" at bounding box center [455, 50] width 16 height 9
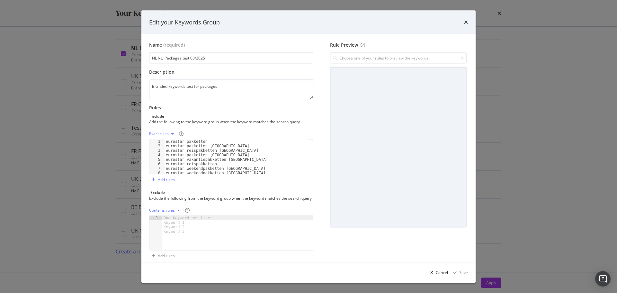
type textarea "eurostar pakketten"
click at [183, 142] on div "eurostar pakketten eurostar pakketten amsterdam eurostar reispakketten brussel …" at bounding box center [237, 161] width 144 height 44
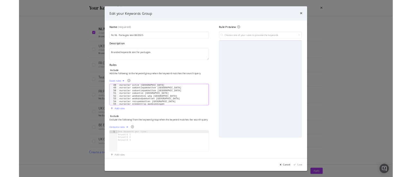
scroll to position [235, 0]
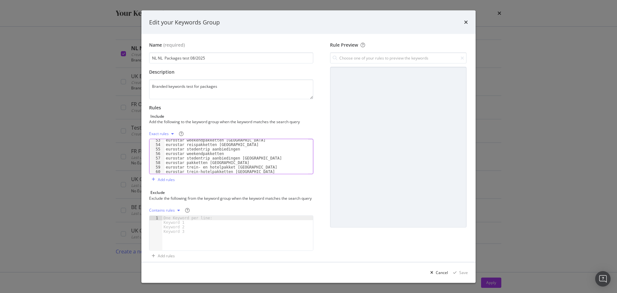
click at [467, 18] on div "times" at bounding box center [466, 22] width 4 height 8
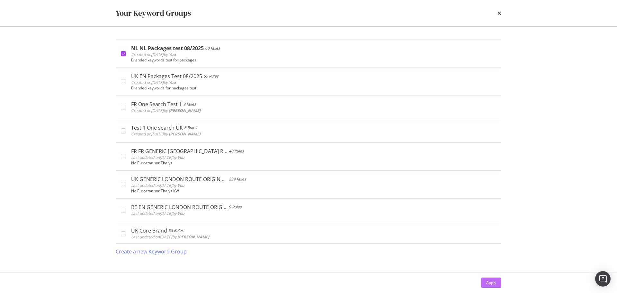
click at [496, 280] on div "Apply" at bounding box center [492, 282] width 10 height 5
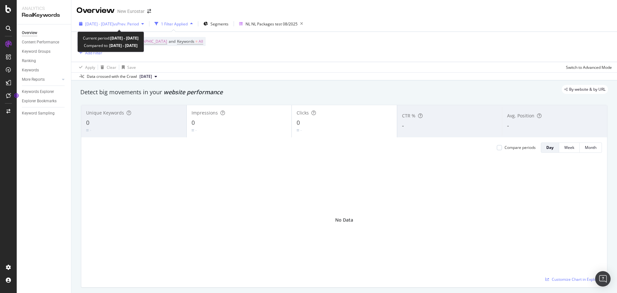
click at [136, 26] on span "vs Prev. Period" at bounding box center [126, 23] width 25 height 5
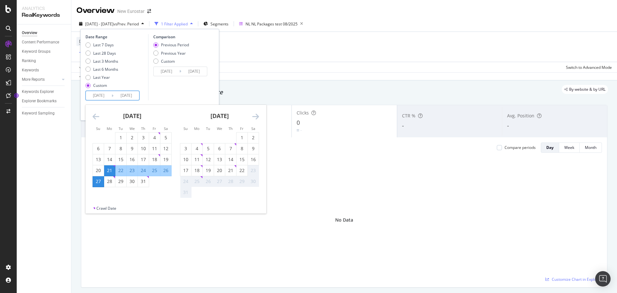
click at [98, 95] on input "2025/07/21" at bounding box center [99, 95] width 26 height 9
drag, startPoint x: 111, startPoint y: 181, endPoint x: 125, endPoint y: 179, distance: 13.6
click at [112, 181] on div "28" at bounding box center [109, 181] width 11 height 6
type input "2025/07/28"
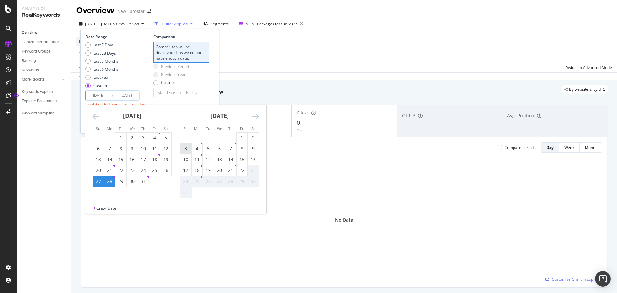
click at [189, 145] on div "3" at bounding box center [185, 148] width 11 height 6
type input "2025/08/03"
type input "2025/07/21"
type input "2025/07/27"
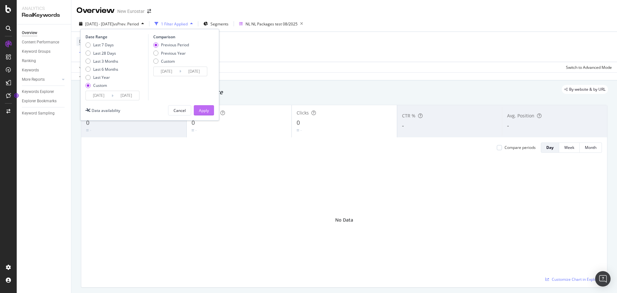
click at [199, 106] on div "Apply" at bounding box center [204, 110] width 10 height 10
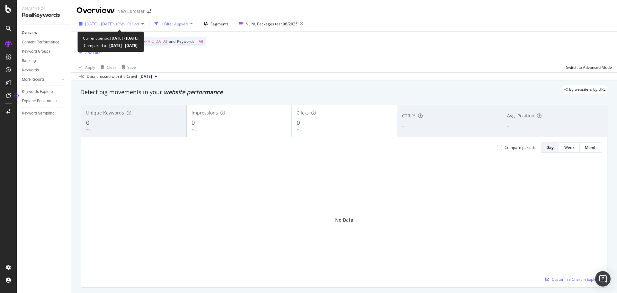
click at [114, 24] on span "2025 Jul. 28th - Aug. 3rd" at bounding box center [99, 23] width 28 height 5
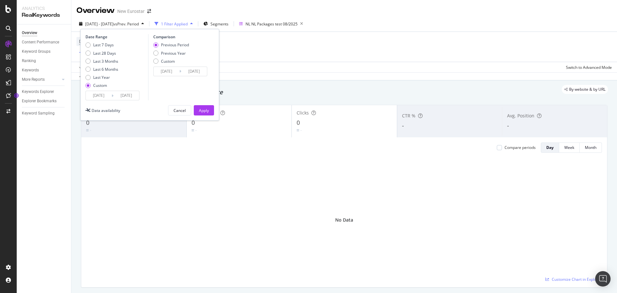
click at [94, 97] on input "2025/07/28" at bounding box center [99, 95] width 26 height 9
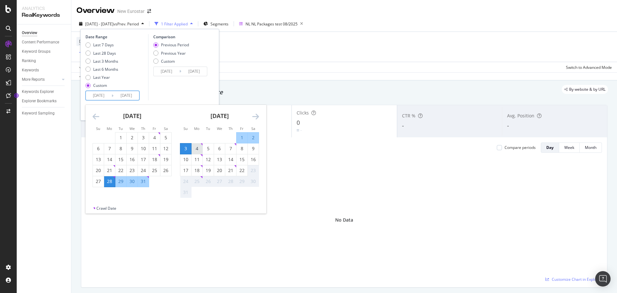
click at [195, 148] on div "4" at bounding box center [197, 148] width 11 height 6
type input "2025/08/04"
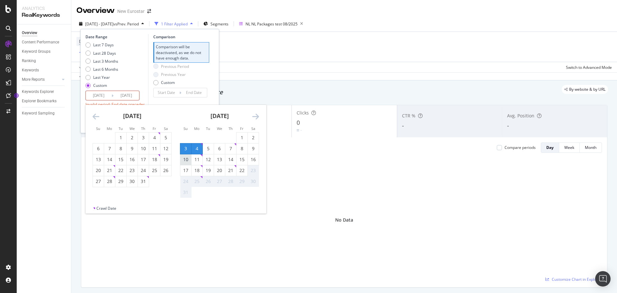
click at [189, 159] on div "10" at bounding box center [185, 159] width 11 height 6
type input "2025/08/10"
type input "2025/07/28"
type input "2025/08/03"
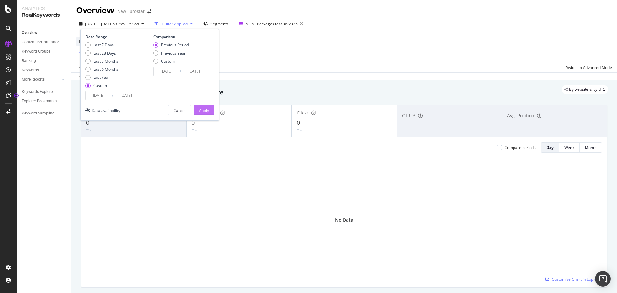
click at [207, 111] on div "Apply" at bounding box center [204, 110] width 10 height 5
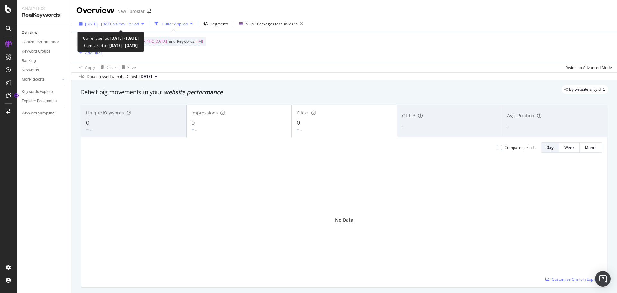
click at [114, 24] on span "2025 Aug. 4th - Aug. 10th" at bounding box center [99, 23] width 28 height 5
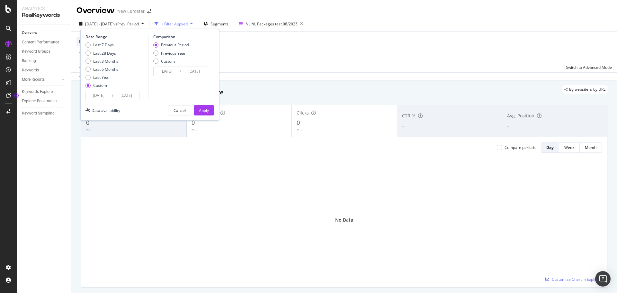
click at [103, 93] on input "2025/08/04" at bounding box center [99, 95] width 26 height 9
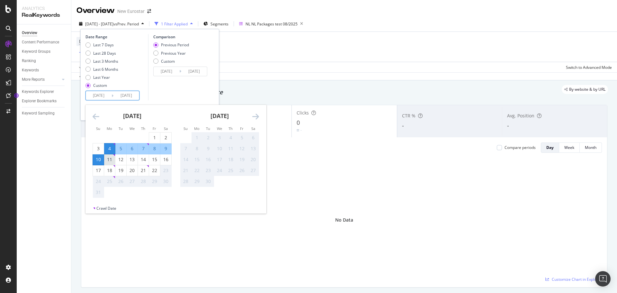
click at [112, 159] on div "11" at bounding box center [109, 159] width 11 height 6
type input "2025/08/11"
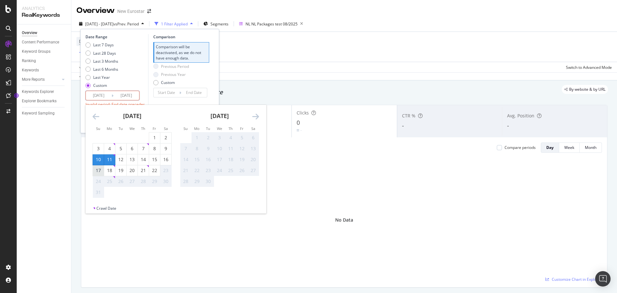
click at [101, 169] on div "17" at bounding box center [98, 170] width 11 height 6
type input "2025/08/17"
type input "2025/08/04"
type input "2025/08/10"
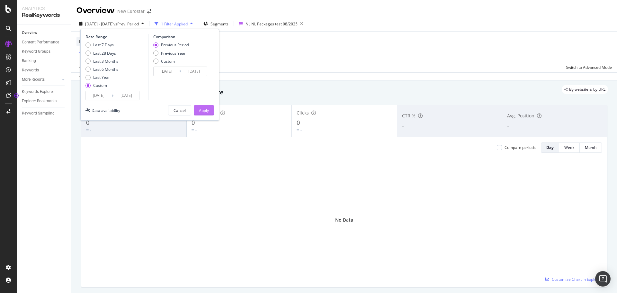
click at [197, 114] on button "Apply" at bounding box center [204, 110] width 20 height 10
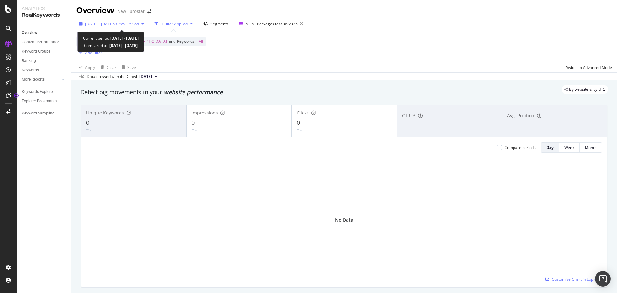
click at [139, 25] on span "vs Prev. Period" at bounding box center [126, 23] width 25 height 5
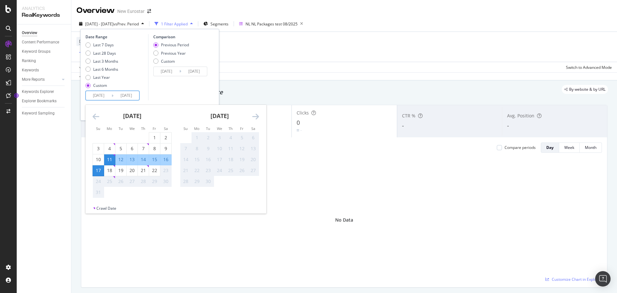
click at [105, 99] on input "2025/08/11" at bounding box center [99, 95] width 26 height 9
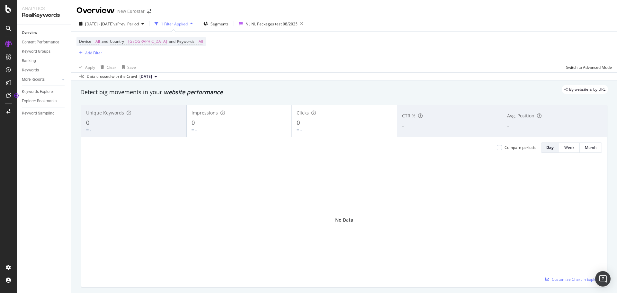
click at [279, 87] on div "By website & by URL" at bounding box center [341, 89] width 534 height 9
